Goal: Information Seeking & Learning: Learn about a topic

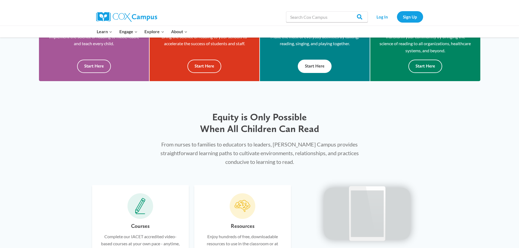
scroll to position [191, 0]
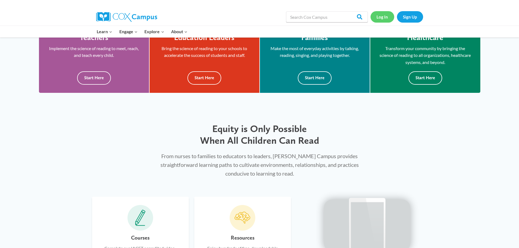
click at [382, 19] on link "Log In" at bounding box center [383, 16] width 24 height 11
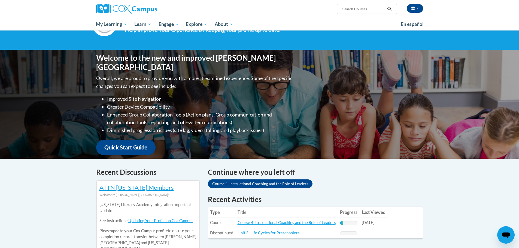
scroll to position [82, 0]
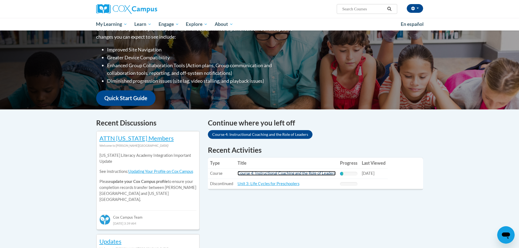
click at [293, 172] on link "Course 4: Instructional Coaching and the Role of Leaders" at bounding box center [287, 173] width 98 height 5
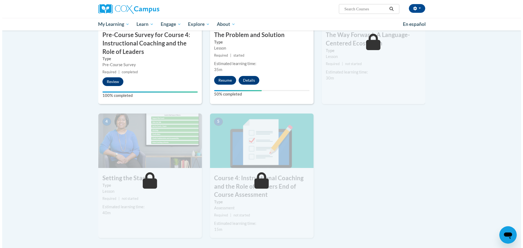
scroll to position [109, 0]
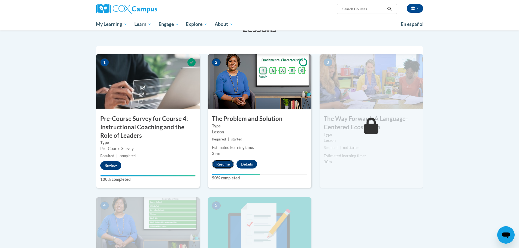
click at [222, 165] on button "Resume" at bounding box center [223, 164] width 22 height 9
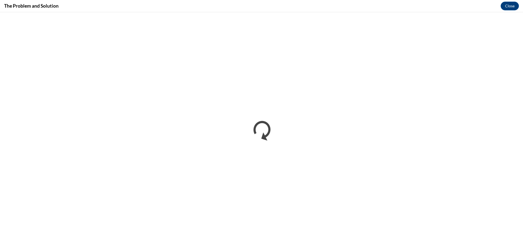
scroll to position [0, 0]
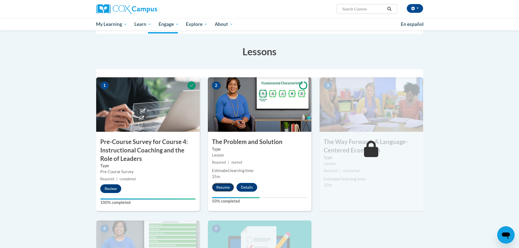
click at [227, 189] on button "Resume" at bounding box center [223, 187] width 22 height 9
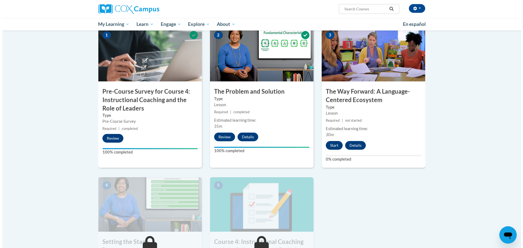
scroll to position [191, 0]
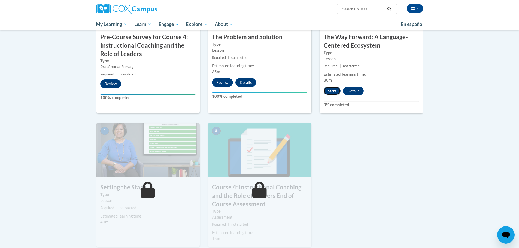
click at [336, 92] on button "Start" at bounding box center [332, 91] width 17 height 9
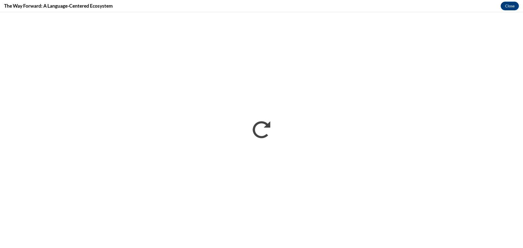
scroll to position [0, 0]
